Goal: Complete application form

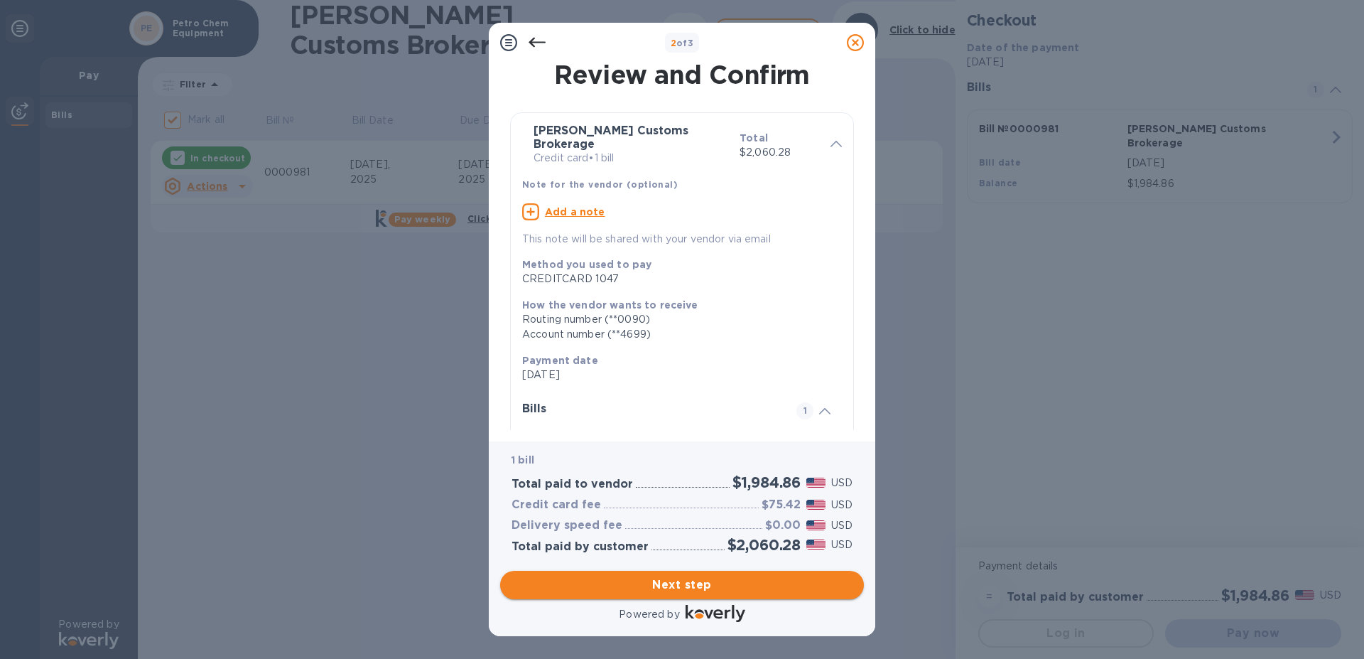
click at [697, 576] on span "Next step" at bounding box center [682, 584] width 341 height 17
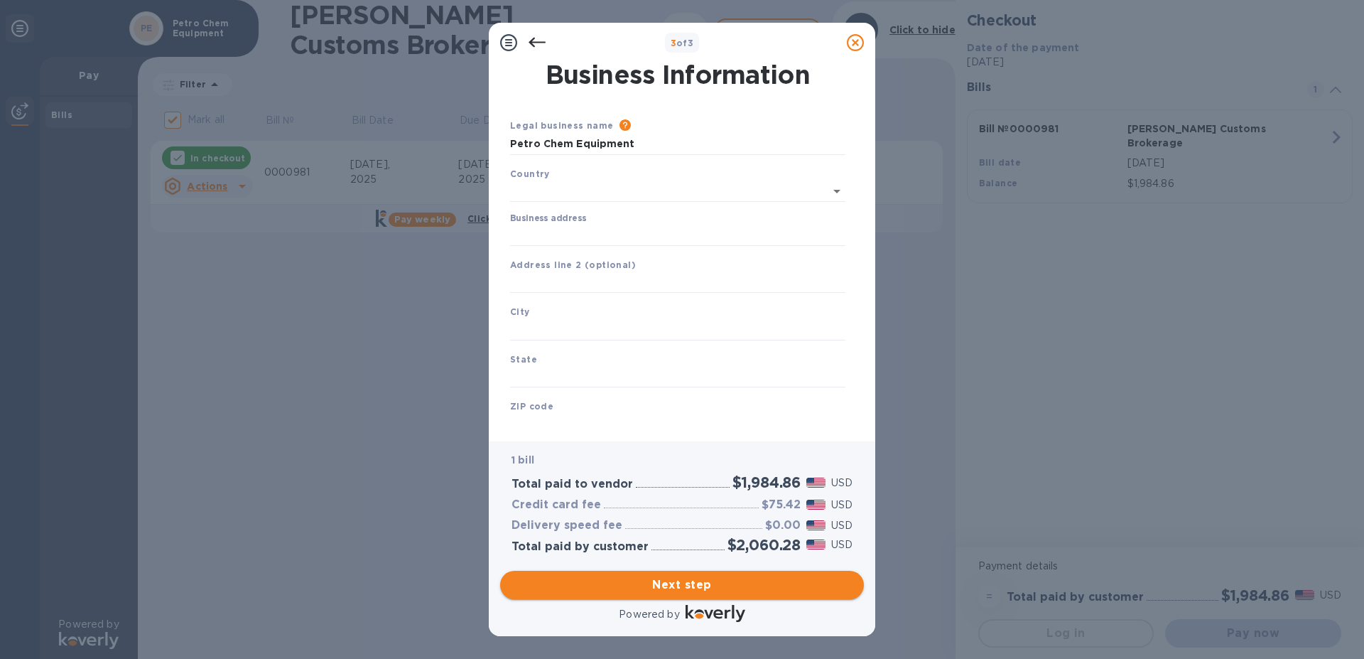
type input "[GEOGRAPHIC_DATA]"
click at [535, 233] on input "Business address" at bounding box center [677, 232] width 335 height 21
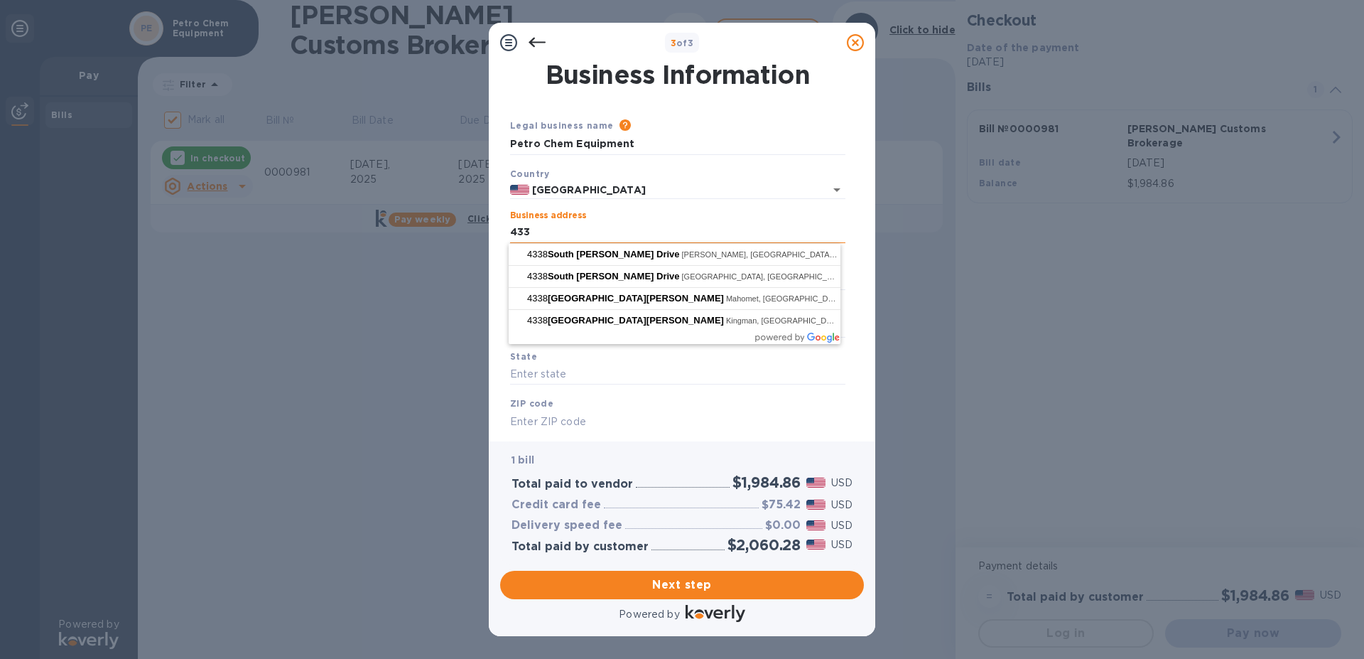
type input "[STREET_ADDRESS][PERSON_NAME]"
type input "Baton Rouge"
type input "LA"
type input "70816"
click at [676, 222] on input "[STREET_ADDRESS][PERSON_NAME]" at bounding box center [677, 232] width 335 height 21
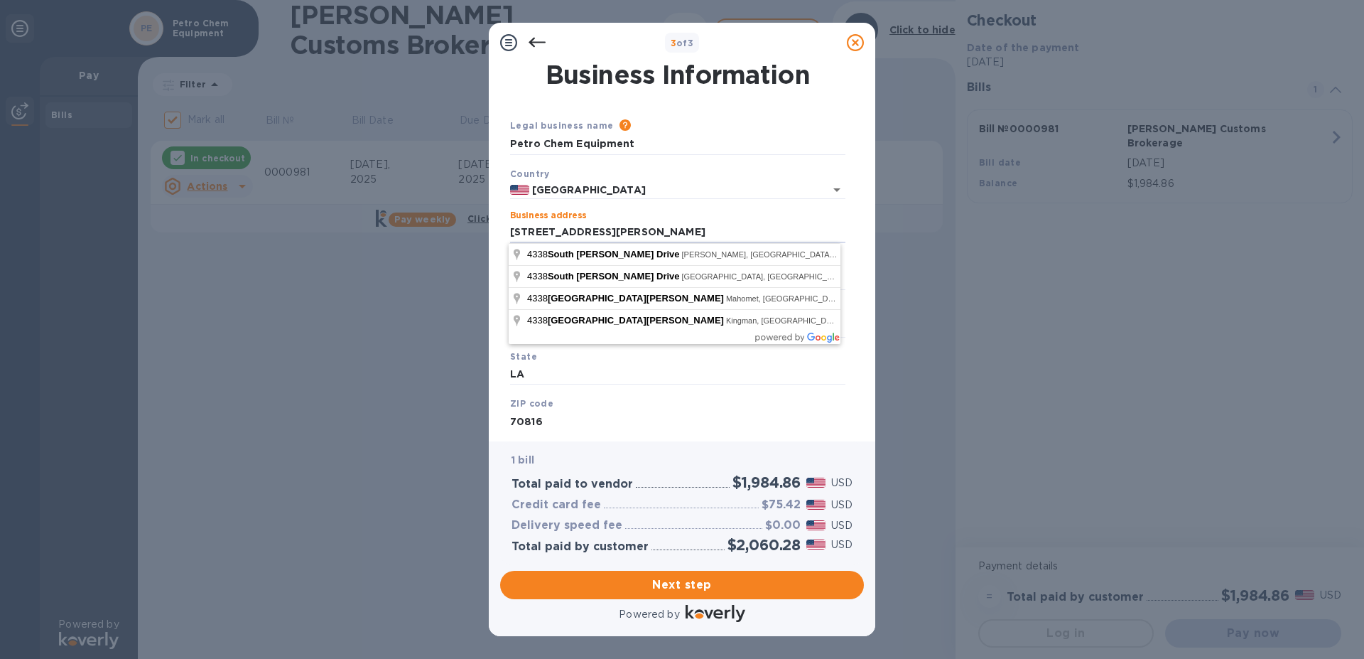
click at [637, 210] on div "Business address [STREET_ADDRESS][PERSON_NAME]" at bounding box center [677, 227] width 347 height 44
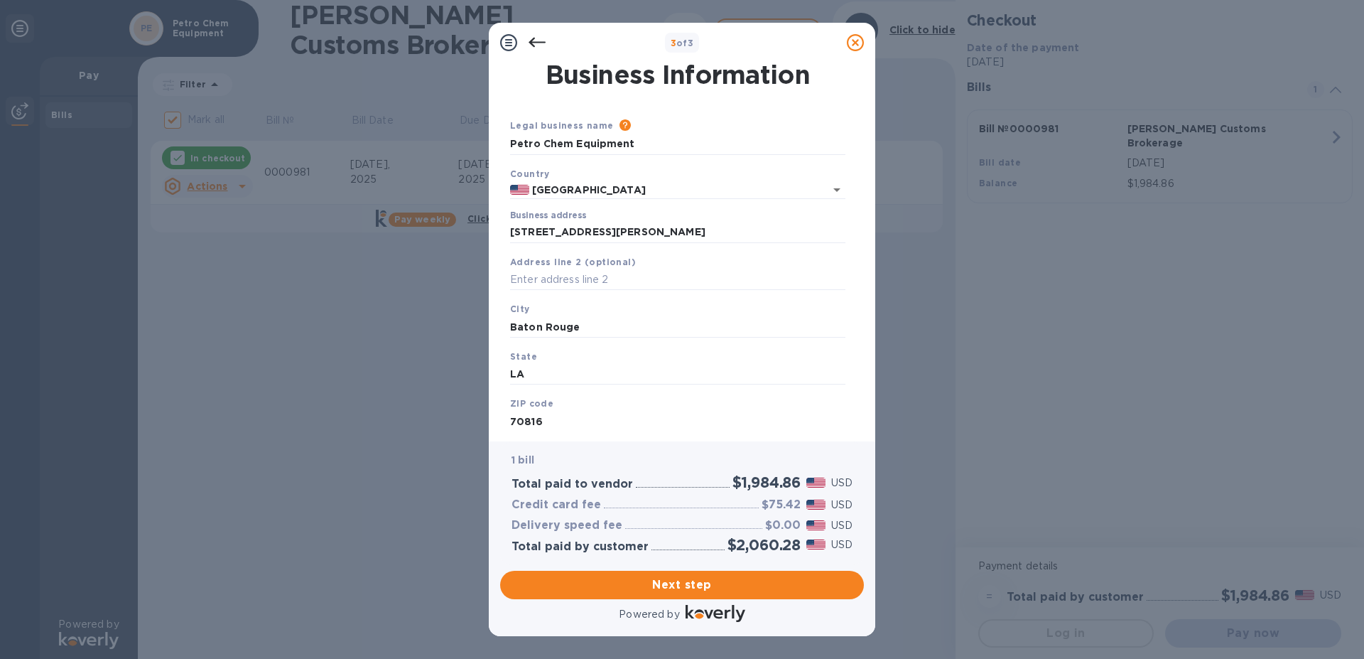
click at [544, 403] on b "ZIP code" at bounding box center [531, 403] width 43 height 11
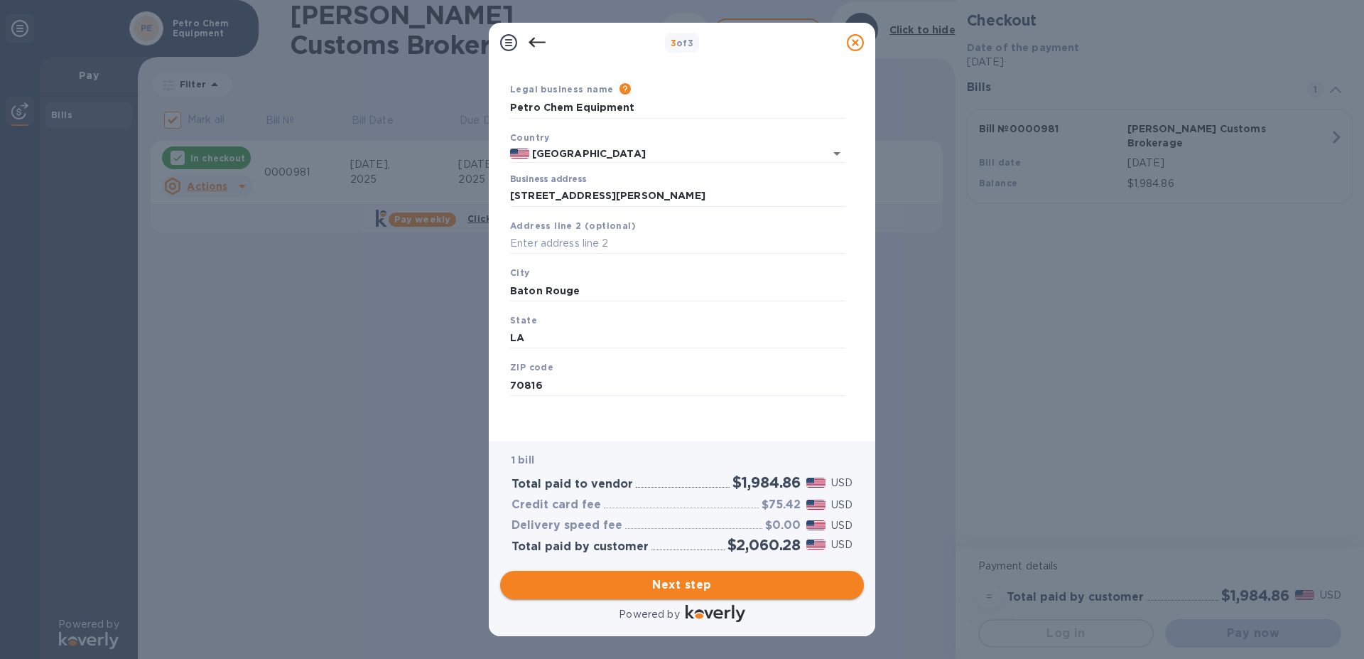
click at [732, 576] on span "Next step" at bounding box center [682, 584] width 341 height 17
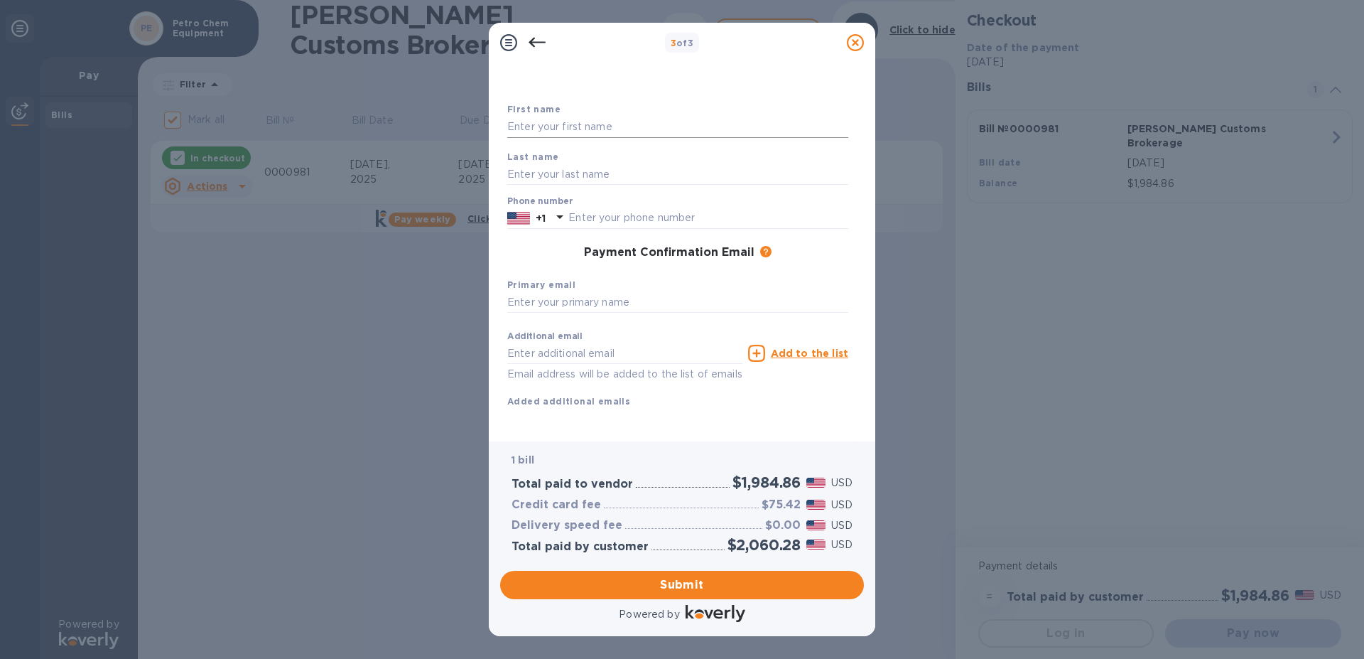
click at [525, 129] on input "text" at bounding box center [677, 127] width 341 height 21
type input "ravyn"
type input "[PERSON_NAME]"
type input "[EMAIL_ADDRESS][DOMAIN_NAME]"
click at [739, 382] on p "Email address will be added to the list of emails" at bounding box center [624, 374] width 235 height 16
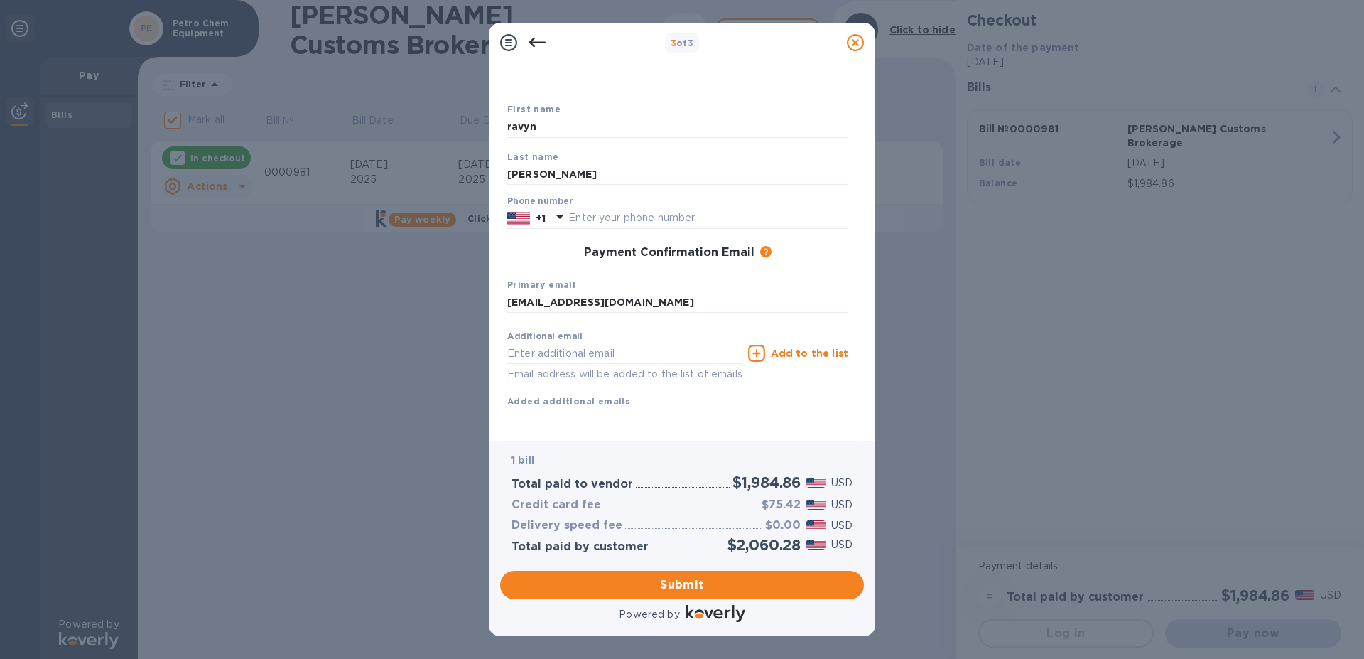
scroll to position [69, 0]
click at [725, 593] on span "Submit" at bounding box center [682, 584] width 341 height 17
click at [587, 203] on input "text" at bounding box center [708, 200] width 280 height 21
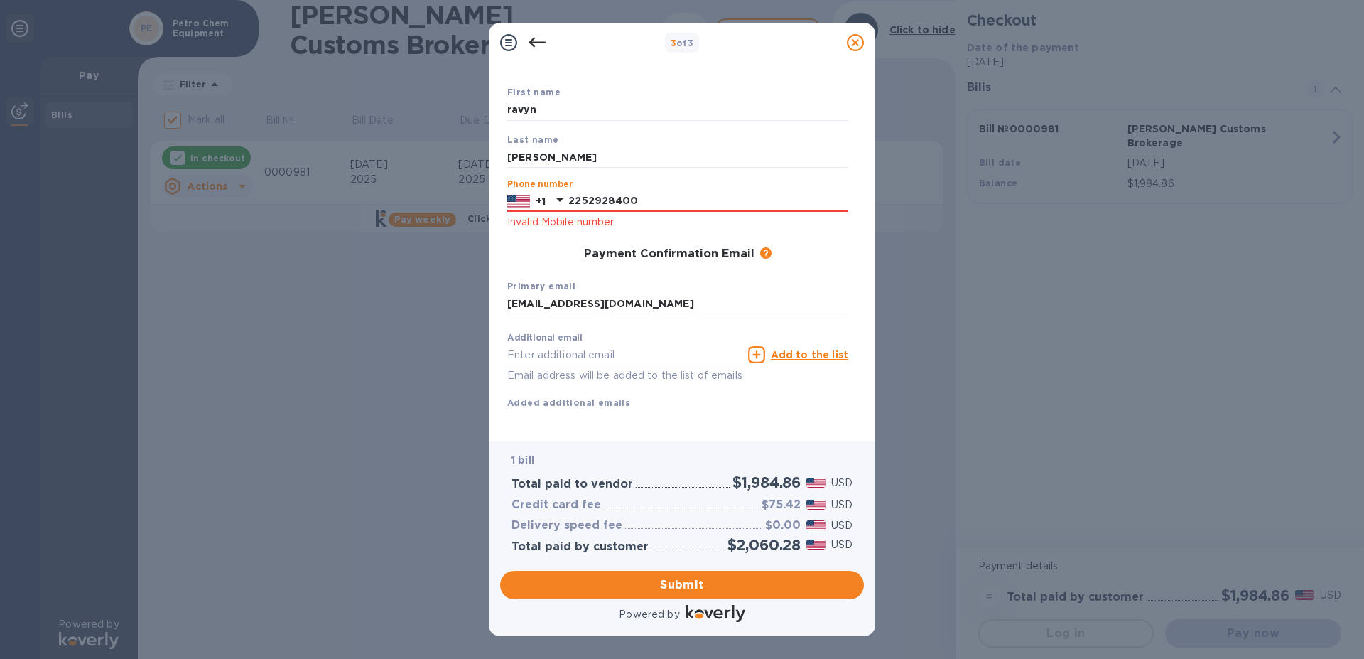
type input "2252928400"
click at [555, 255] on div "Payment Confirmation Email The added email addresses will be used to send the p…" at bounding box center [677, 254] width 341 height 14
click at [669, 593] on span "Submit" at bounding box center [682, 584] width 341 height 17
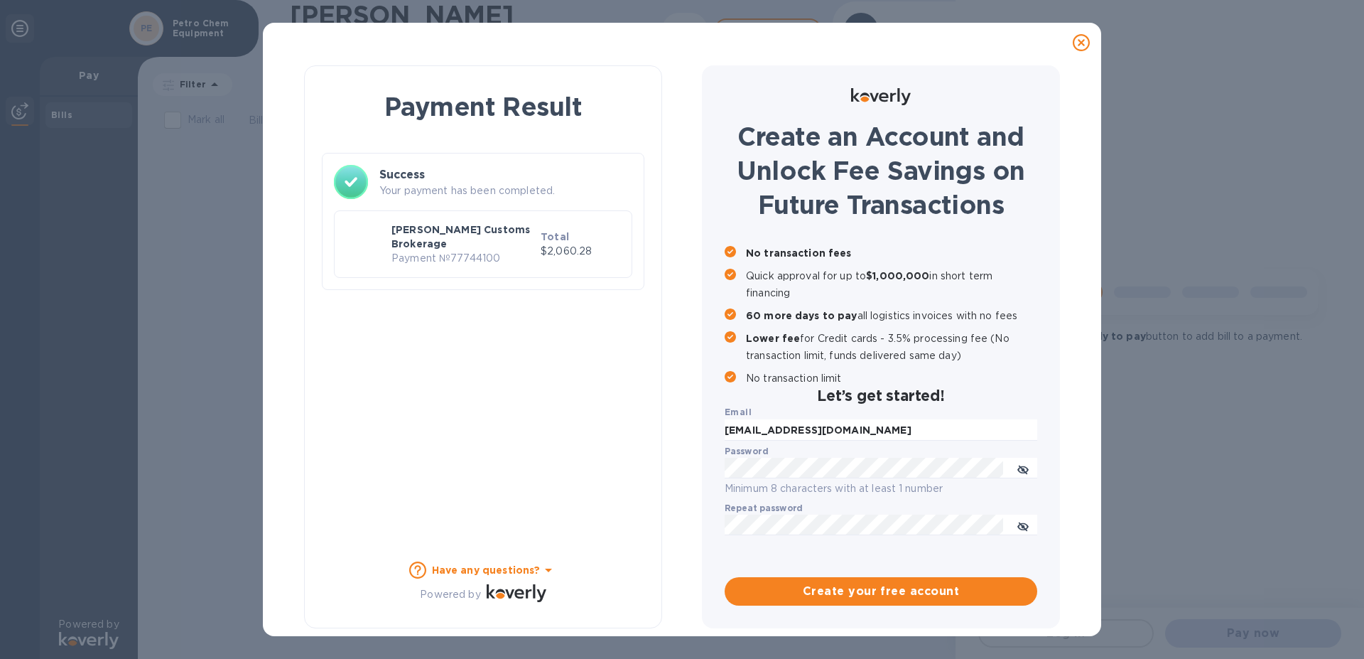
checkbox input "false"
click at [1084, 44] on icon at bounding box center [1081, 42] width 17 height 17
